Goal: Check status: Check status

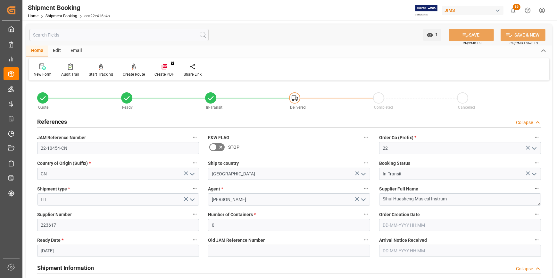
scroll to position [407, 0]
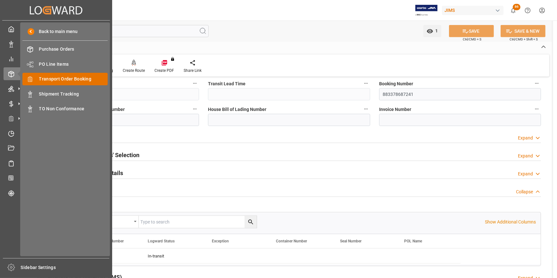
click at [63, 80] on span "Transport Order Booking" at bounding box center [73, 79] width 69 height 7
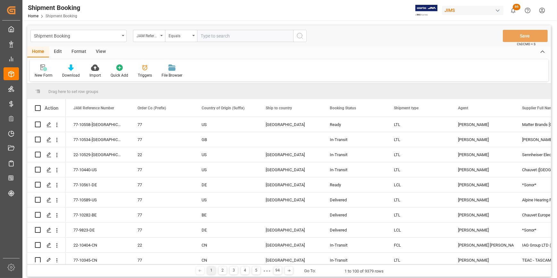
click at [205, 37] on input "text" at bounding box center [245, 36] width 96 height 12
type input "22-9883-DE"
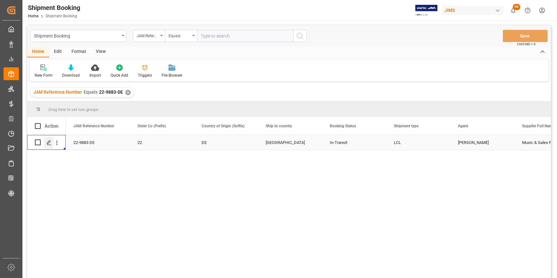
click at [47, 142] on icon "Press SPACE to select this row." at bounding box center [48, 142] width 5 height 5
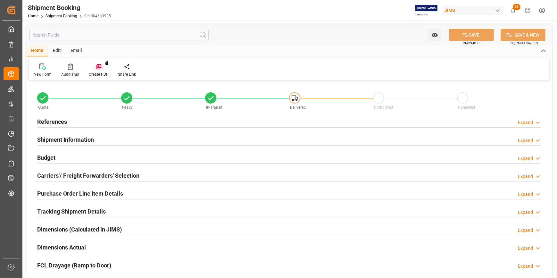
type input "0"
type input "7"
type input "01-07-2025"
click at [47, 121] on h2 "References" at bounding box center [52, 121] width 30 height 9
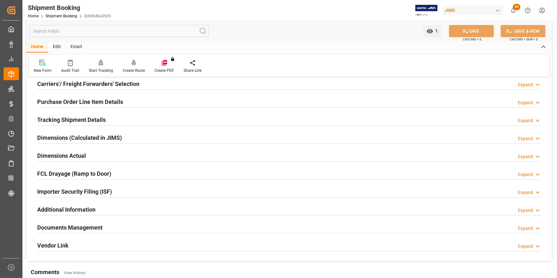
scroll to position [233, 0]
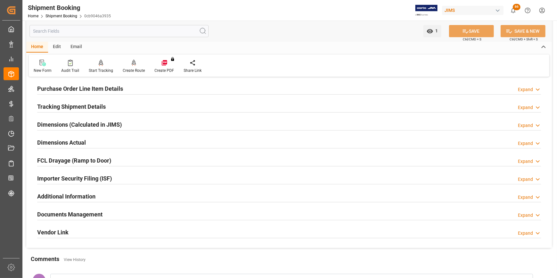
click at [90, 91] on h2 "Purchase Order Line Item Details" at bounding box center [80, 88] width 86 height 9
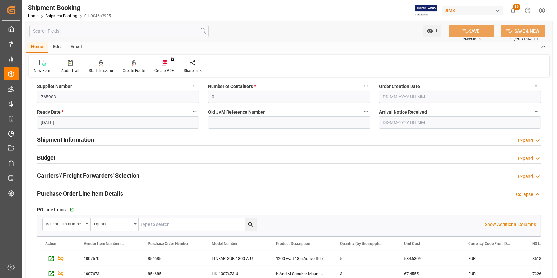
scroll to position [116, 0]
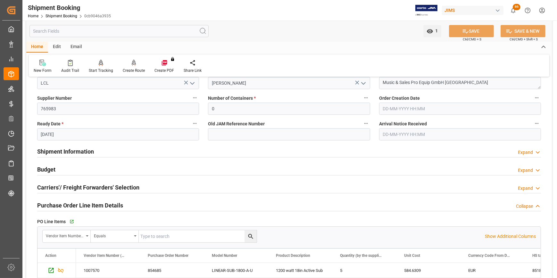
click at [49, 168] on h2 "Budget" at bounding box center [46, 169] width 18 height 9
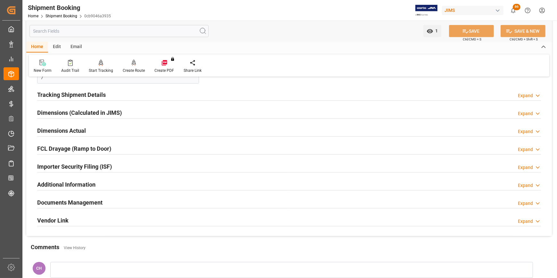
scroll to position [553, 0]
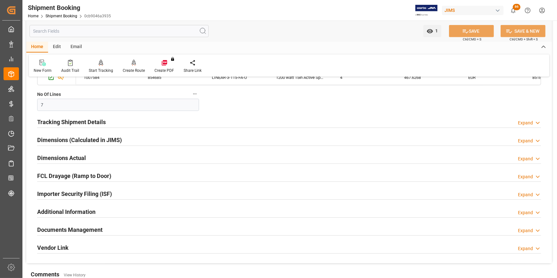
click at [61, 120] on h2 "Tracking Shipment Details" at bounding box center [71, 122] width 69 height 9
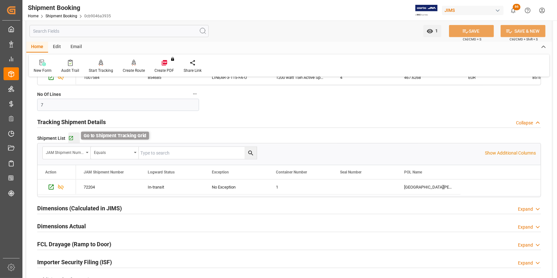
click at [69, 138] on icon "button" at bounding box center [70, 137] width 5 height 5
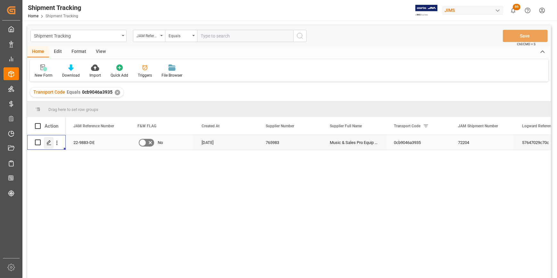
click at [45, 142] on div "Press SPACE to select this row." at bounding box center [49, 143] width 10 height 12
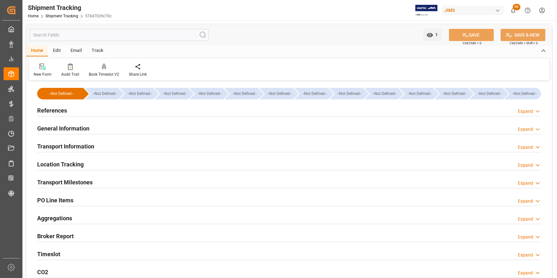
type input "[DATE]"
click at [52, 111] on h2 "References" at bounding box center [52, 110] width 30 height 9
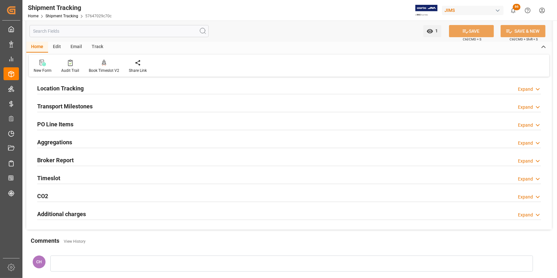
scroll to position [204, 0]
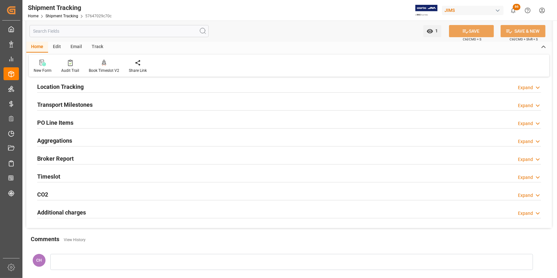
click at [73, 105] on h2 "Transport Milestones" at bounding box center [64, 104] width 55 height 9
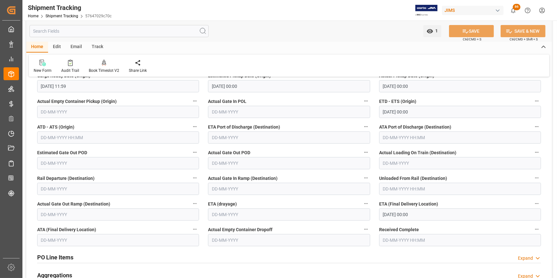
scroll to position [262, 0]
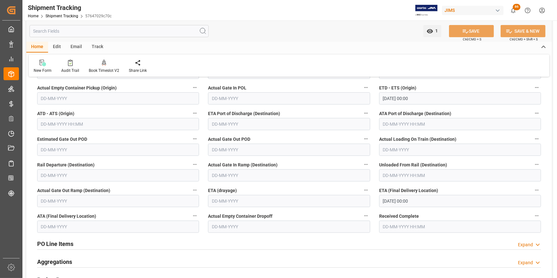
click at [221, 200] on input "text" at bounding box center [289, 201] width 162 height 12
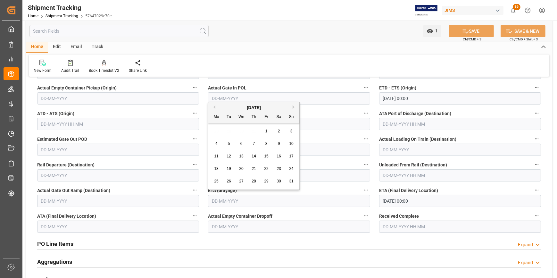
click at [384, 202] on input "[DATE] 00:00" at bounding box center [460, 201] width 162 height 12
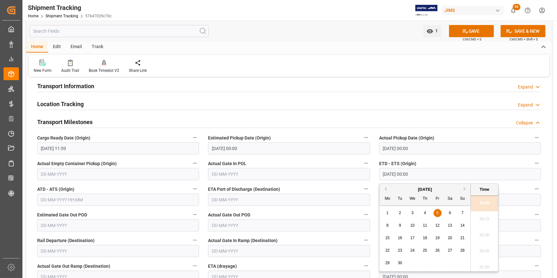
scroll to position [175, 0]
